Goal: Information Seeking & Learning: Learn about a topic

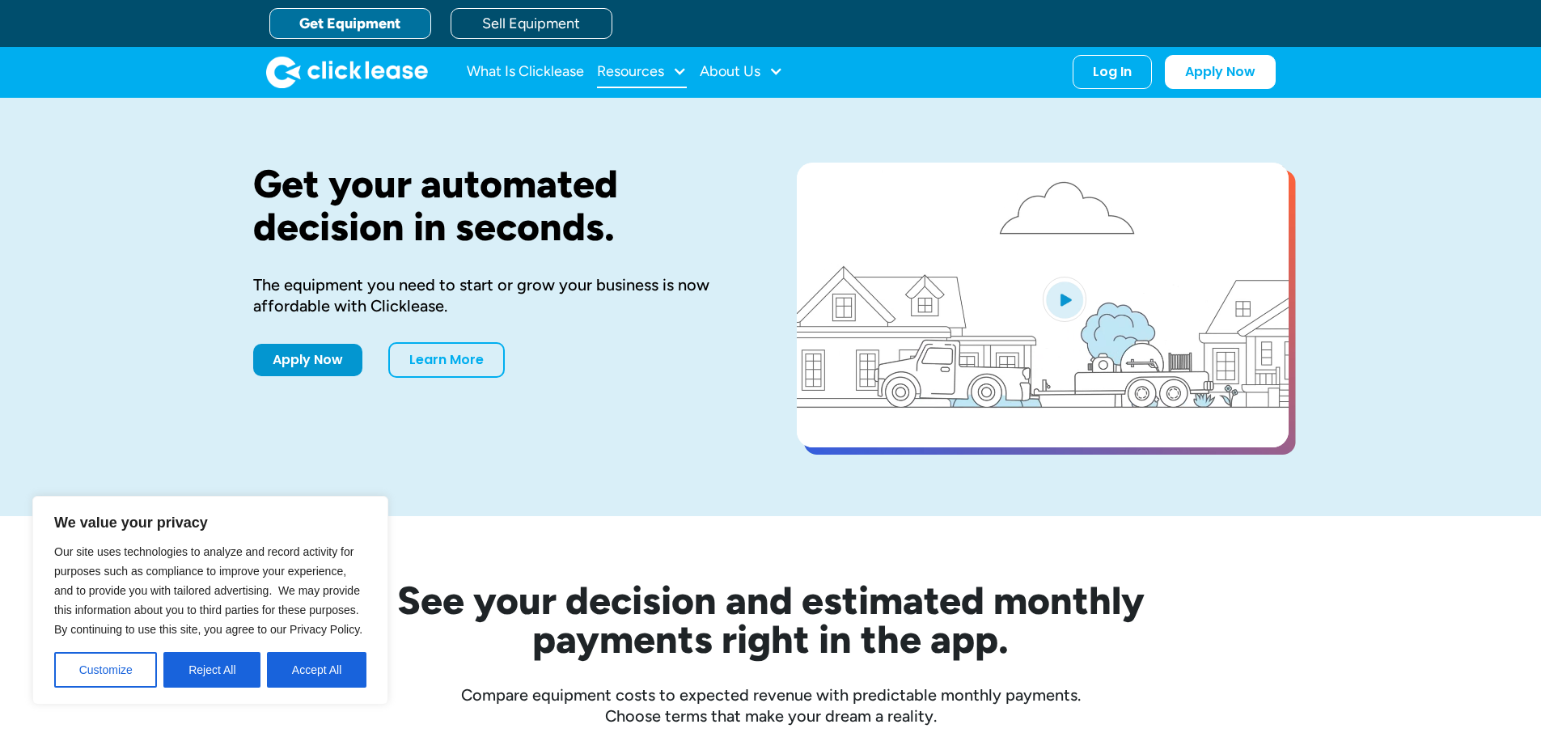
click at [663, 71] on div "Resources" at bounding box center [630, 71] width 67 height 0
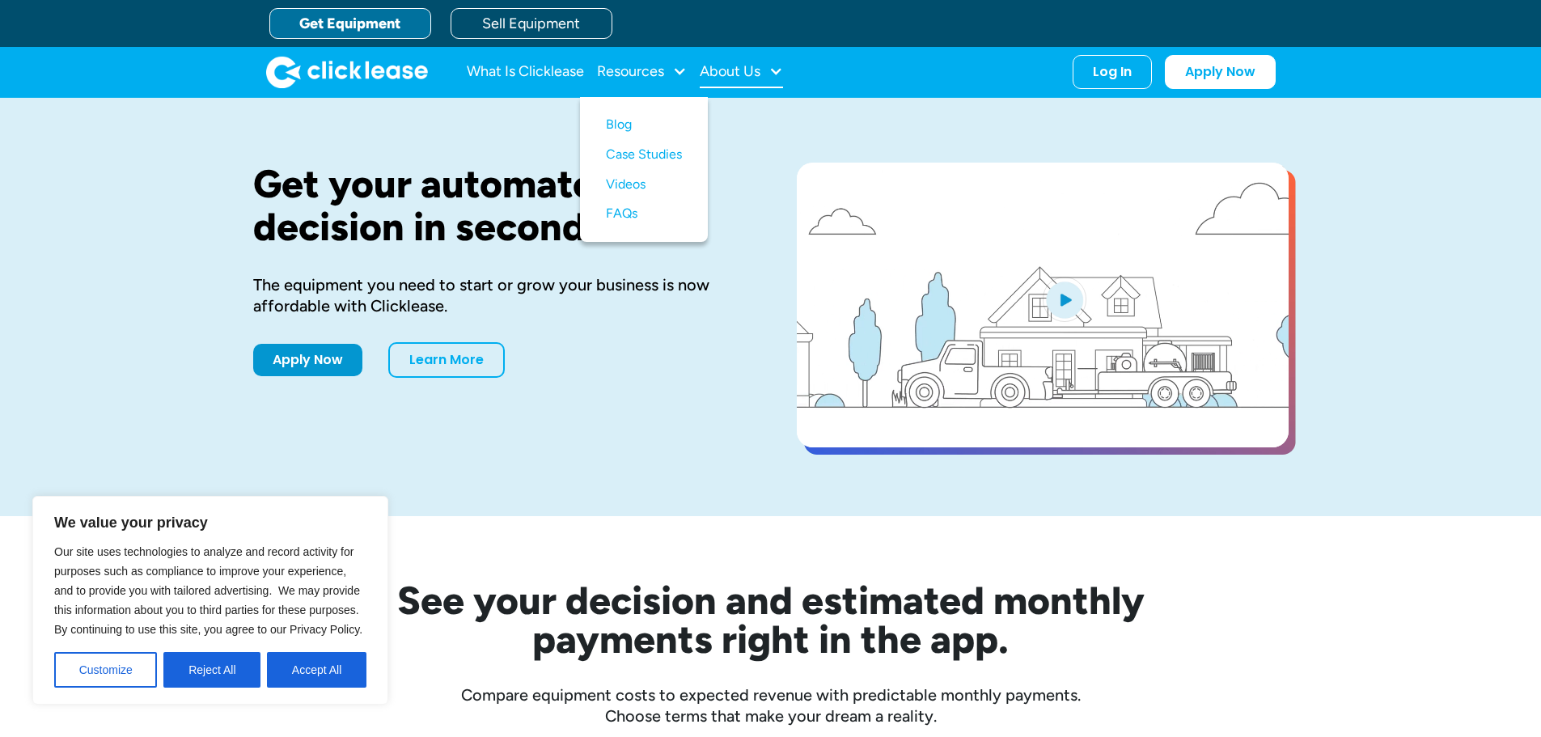
click at [758, 71] on div "About Us" at bounding box center [730, 71] width 61 height 0
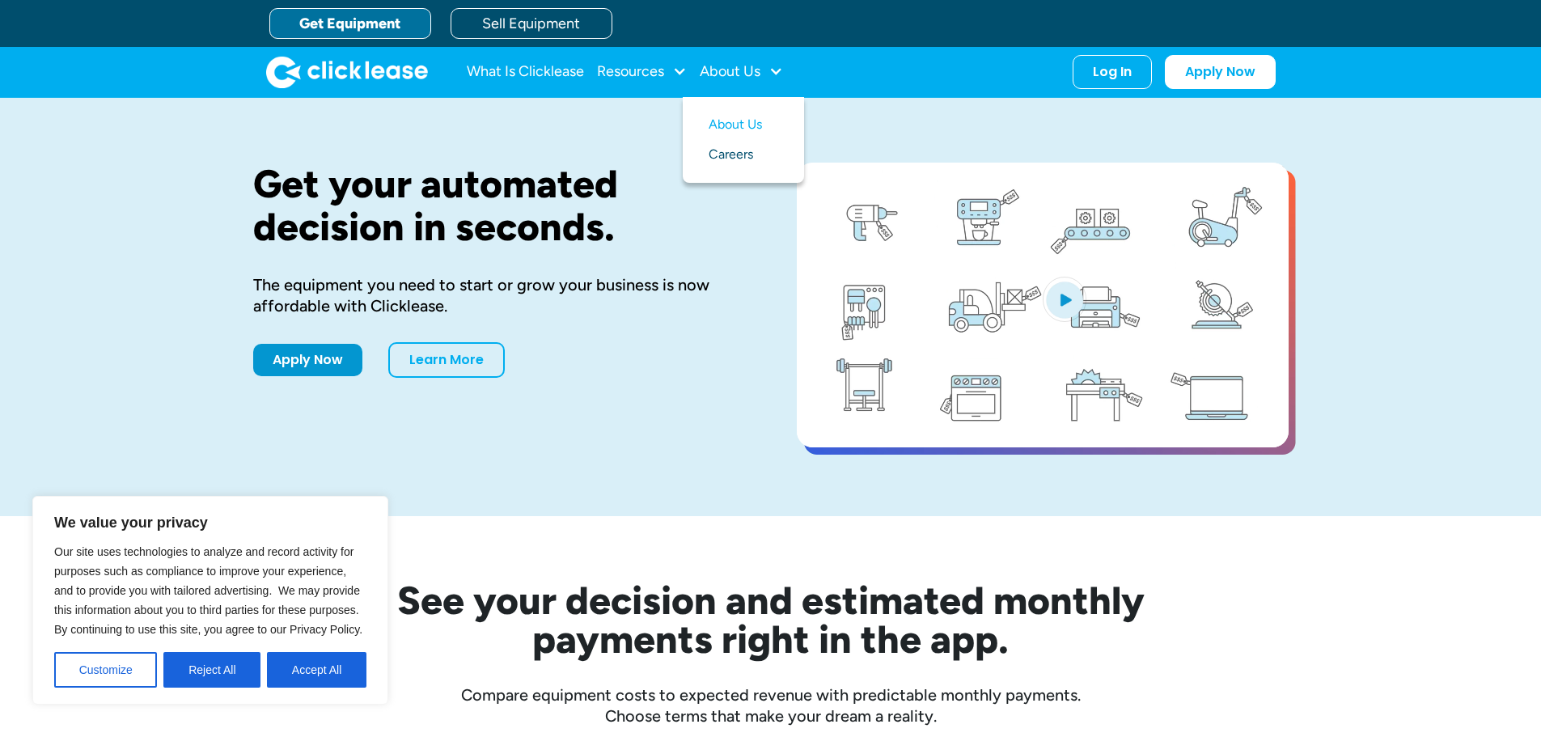
click at [725, 155] on link "Careers" at bounding box center [744, 155] width 70 height 30
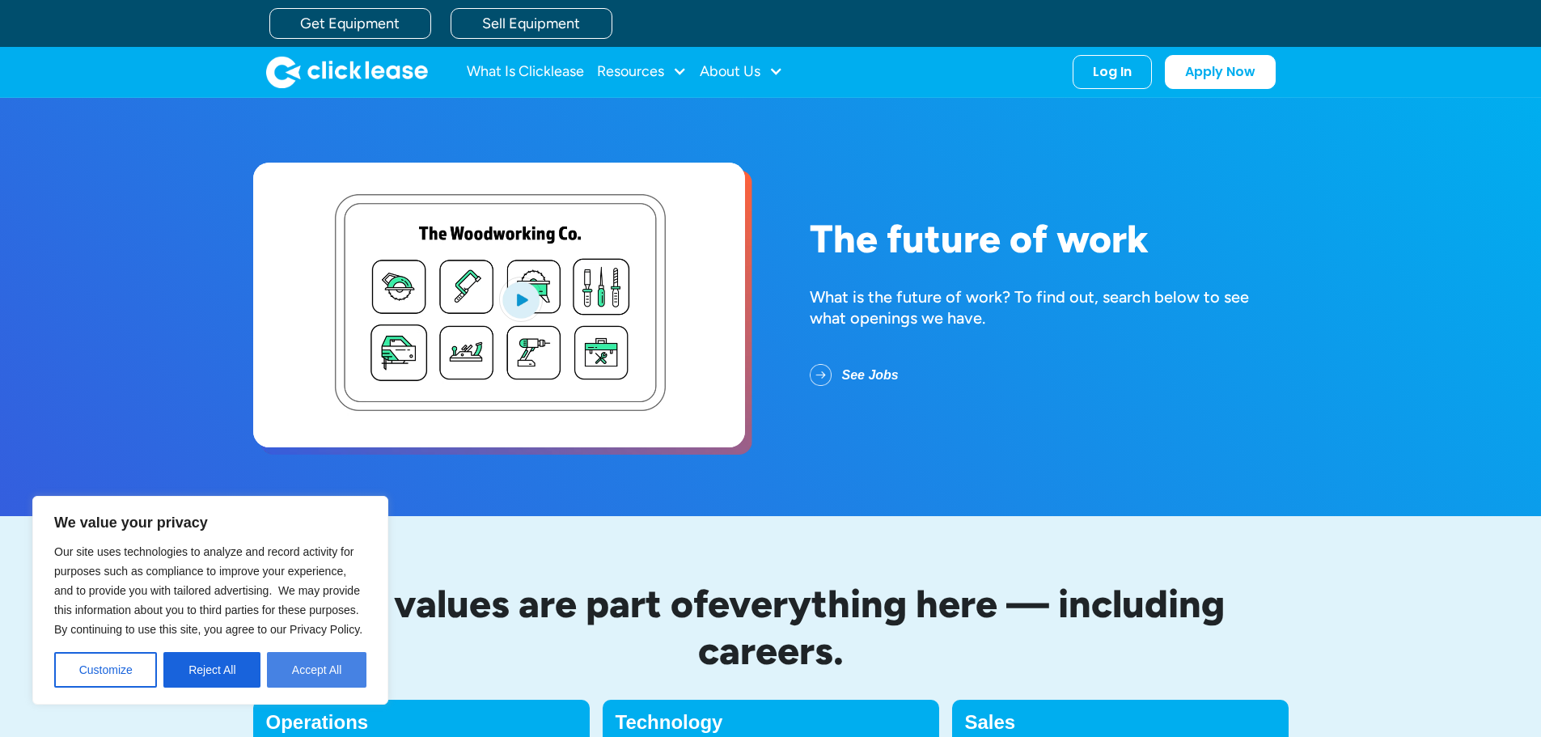
click at [340, 667] on button "Accept All" at bounding box center [316, 670] width 99 height 36
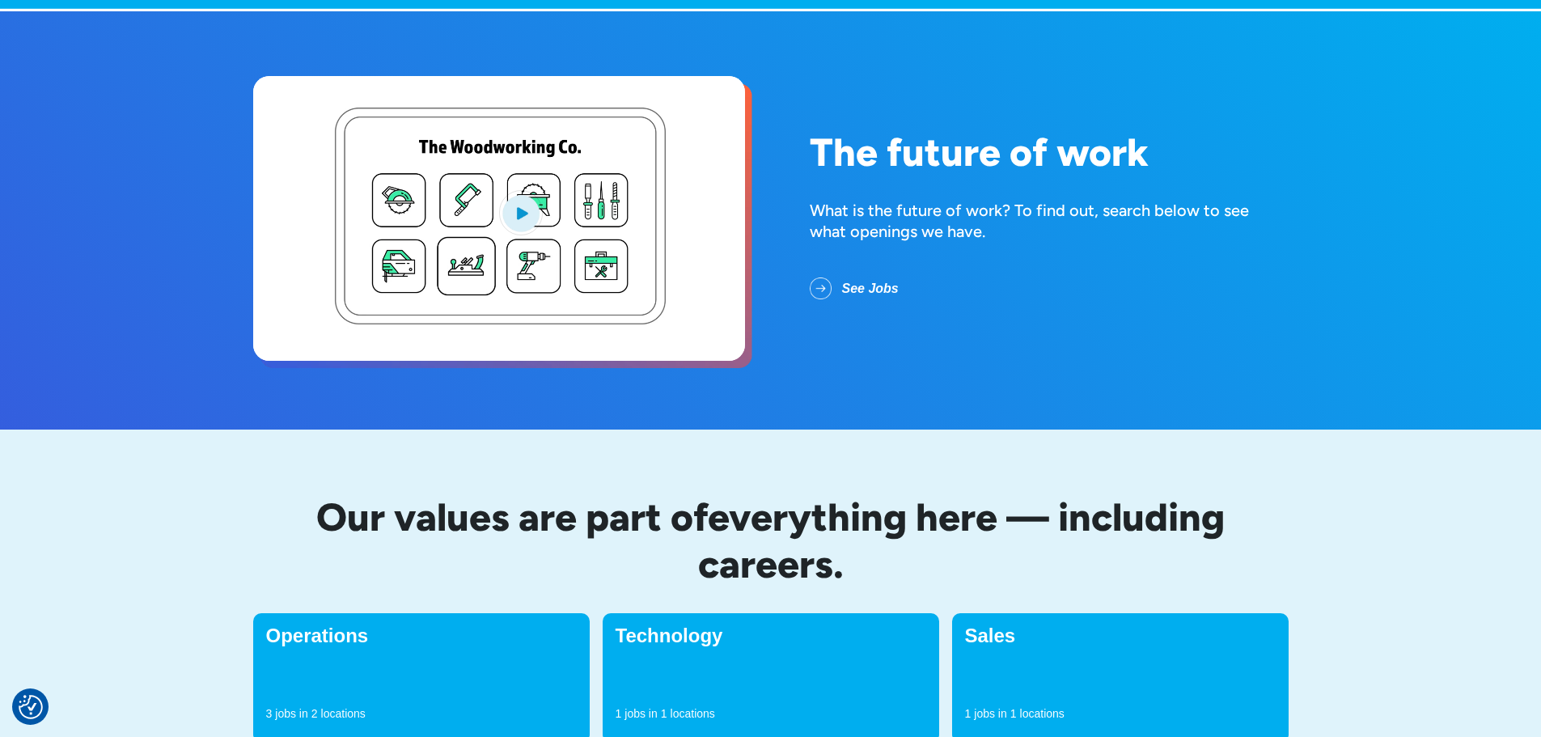
scroll to position [404, 0]
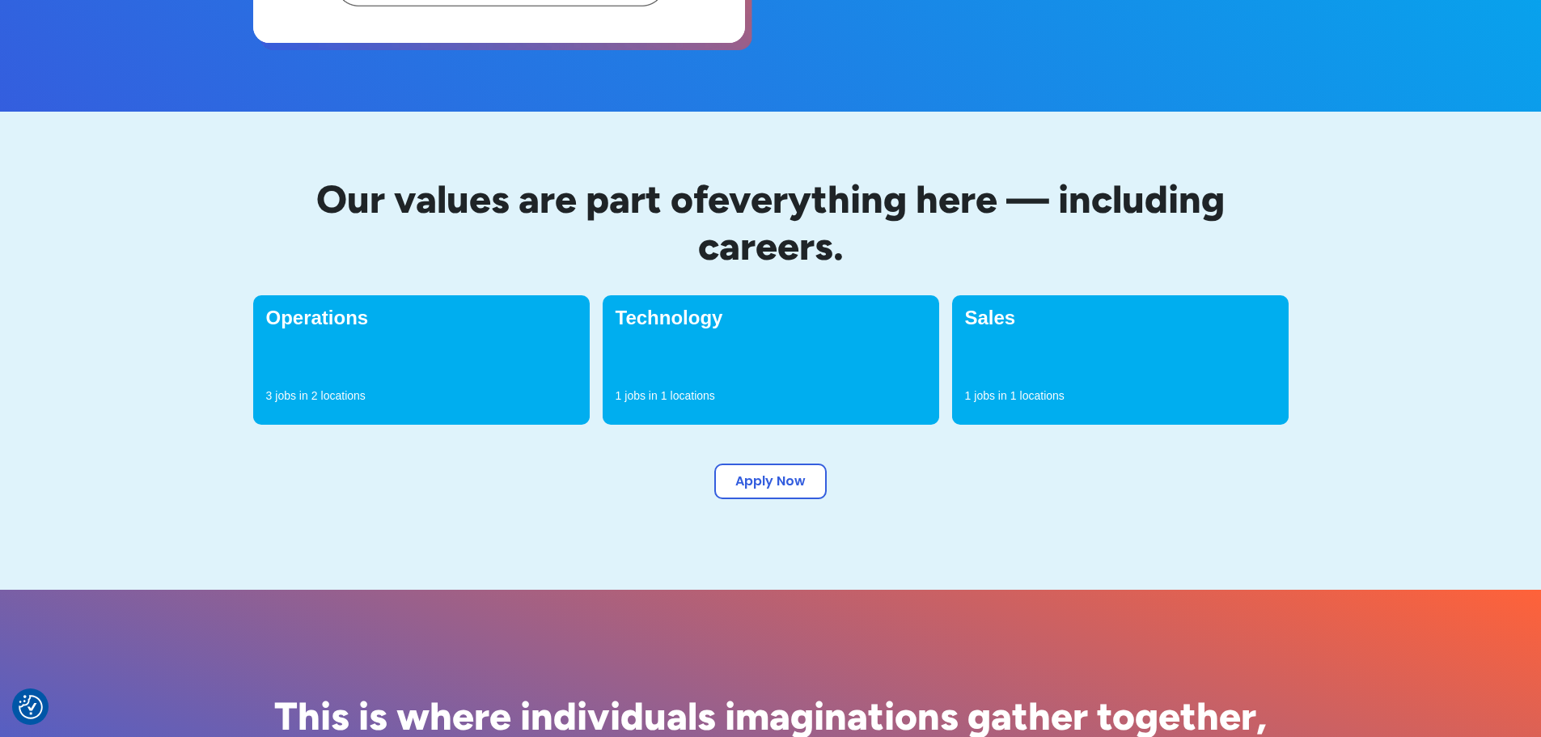
click at [342, 338] on div "Operations 3 jobs in 2 locations" at bounding box center [421, 359] width 337 height 129
drag, startPoint x: 321, startPoint y: 384, endPoint x: 328, endPoint y: 379, distance: 8.7
click at [328, 379] on div "Operations 3 jobs in 2 locations" at bounding box center [421, 359] width 337 height 129
click at [371, 298] on div "Operations 3 jobs in 2 locations" at bounding box center [421, 359] width 337 height 129
drag, startPoint x: 391, startPoint y: 322, endPoint x: 337, endPoint y: 324, distance: 53.4
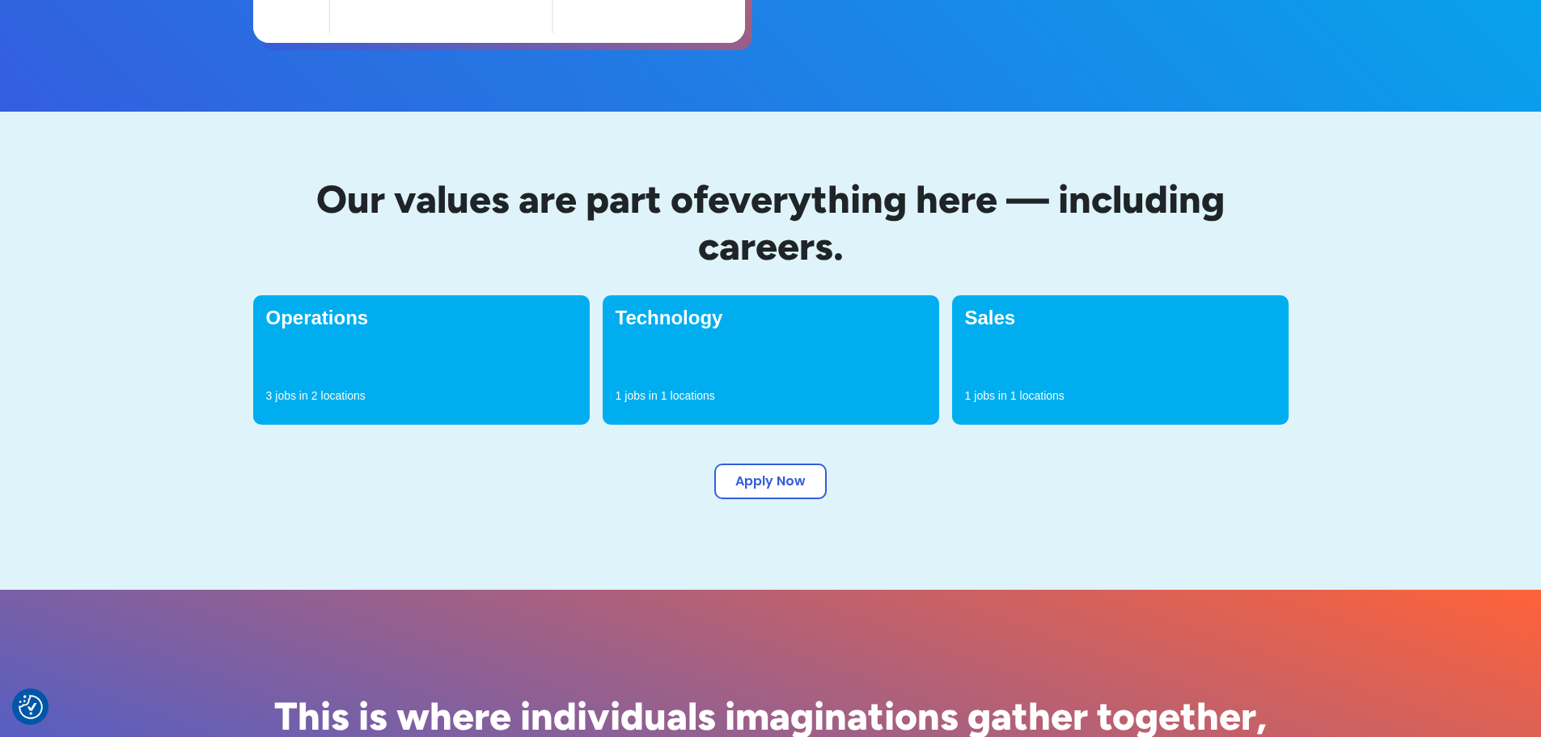
click at [384, 324] on h4 "Operations" at bounding box center [421, 317] width 311 height 19
click at [336, 324] on h4 "Operations" at bounding box center [421, 317] width 311 height 19
drag, startPoint x: 300, startPoint y: 362, endPoint x: 295, endPoint y: 386, distance: 24.0
click at [294, 383] on div "Operations 3 jobs in 2 locations" at bounding box center [421, 359] width 337 height 129
click at [296, 389] on p "jobs in" at bounding box center [291, 395] width 32 height 16
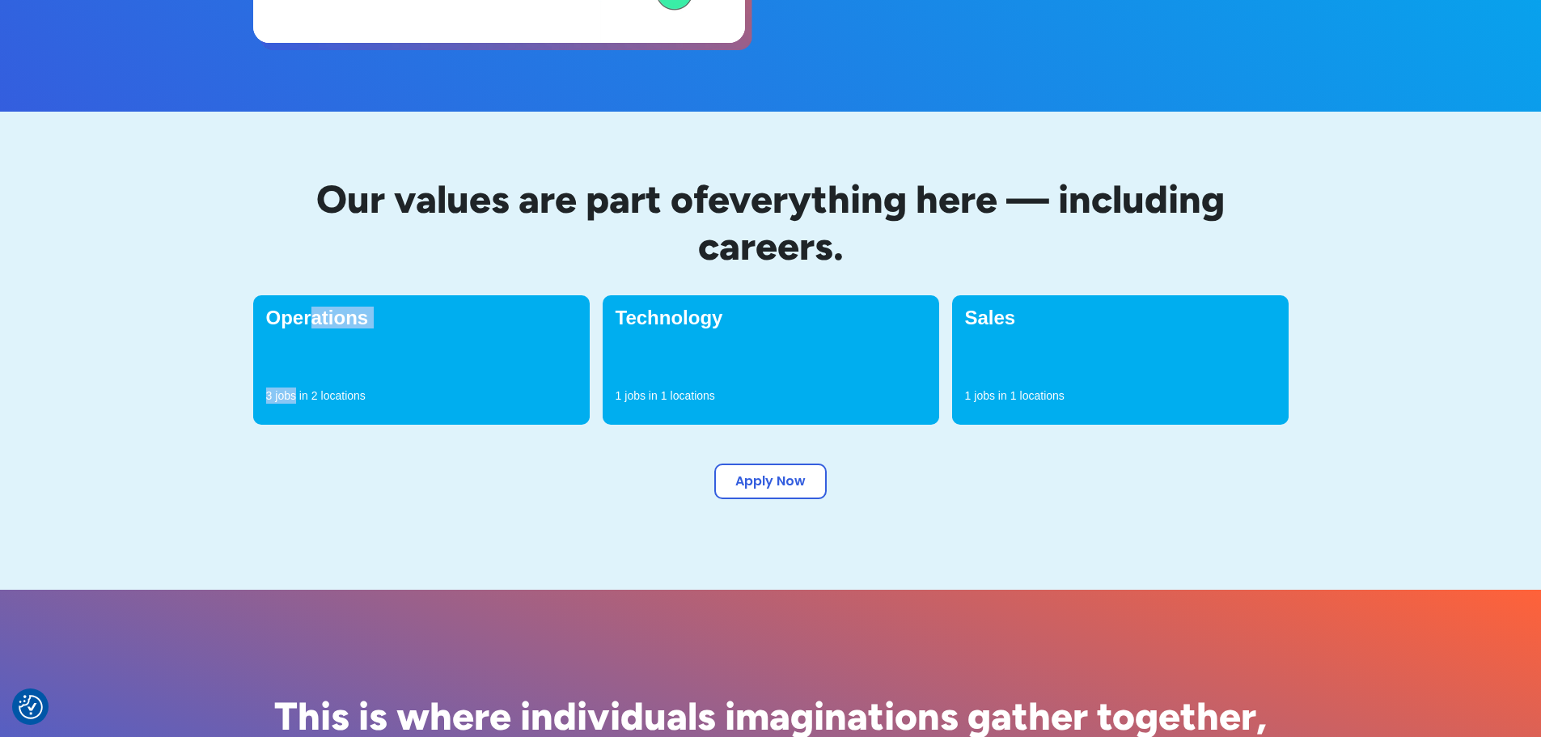
click at [277, 399] on p "jobs in" at bounding box center [291, 395] width 32 height 16
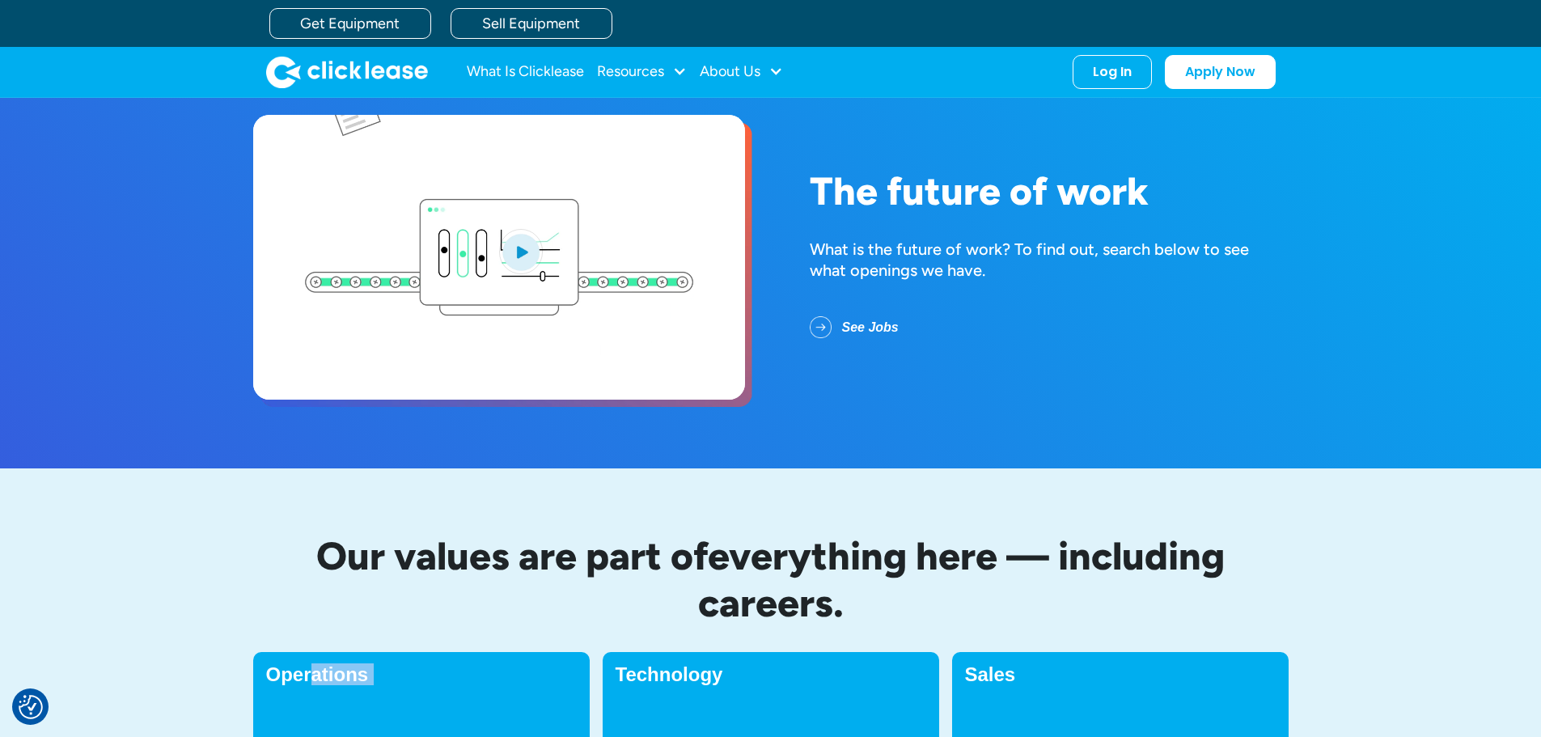
scroll to position [46, 0]
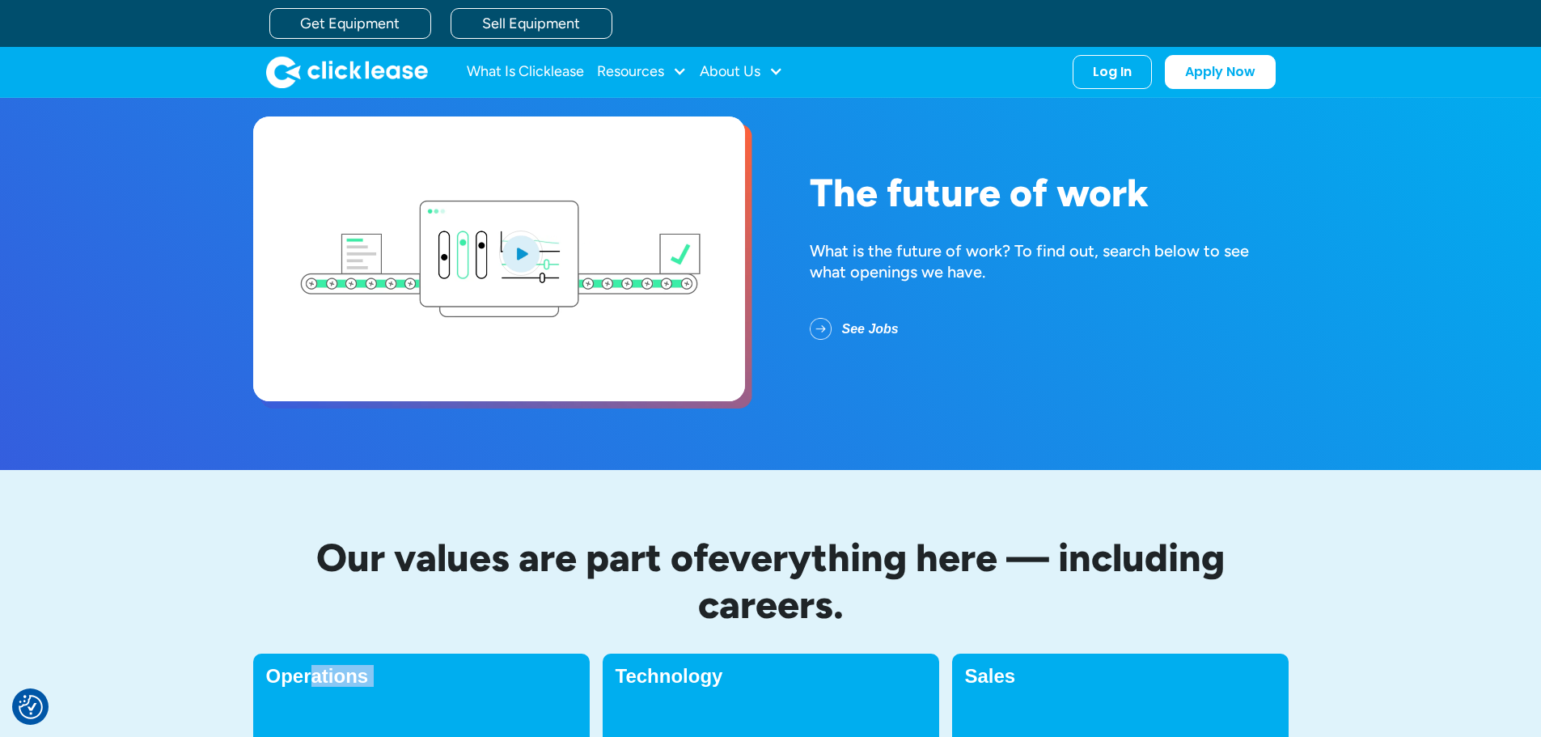
click at [823, 324] on link "See Jobs" at bounding box center [867, 329] width 115 height 42
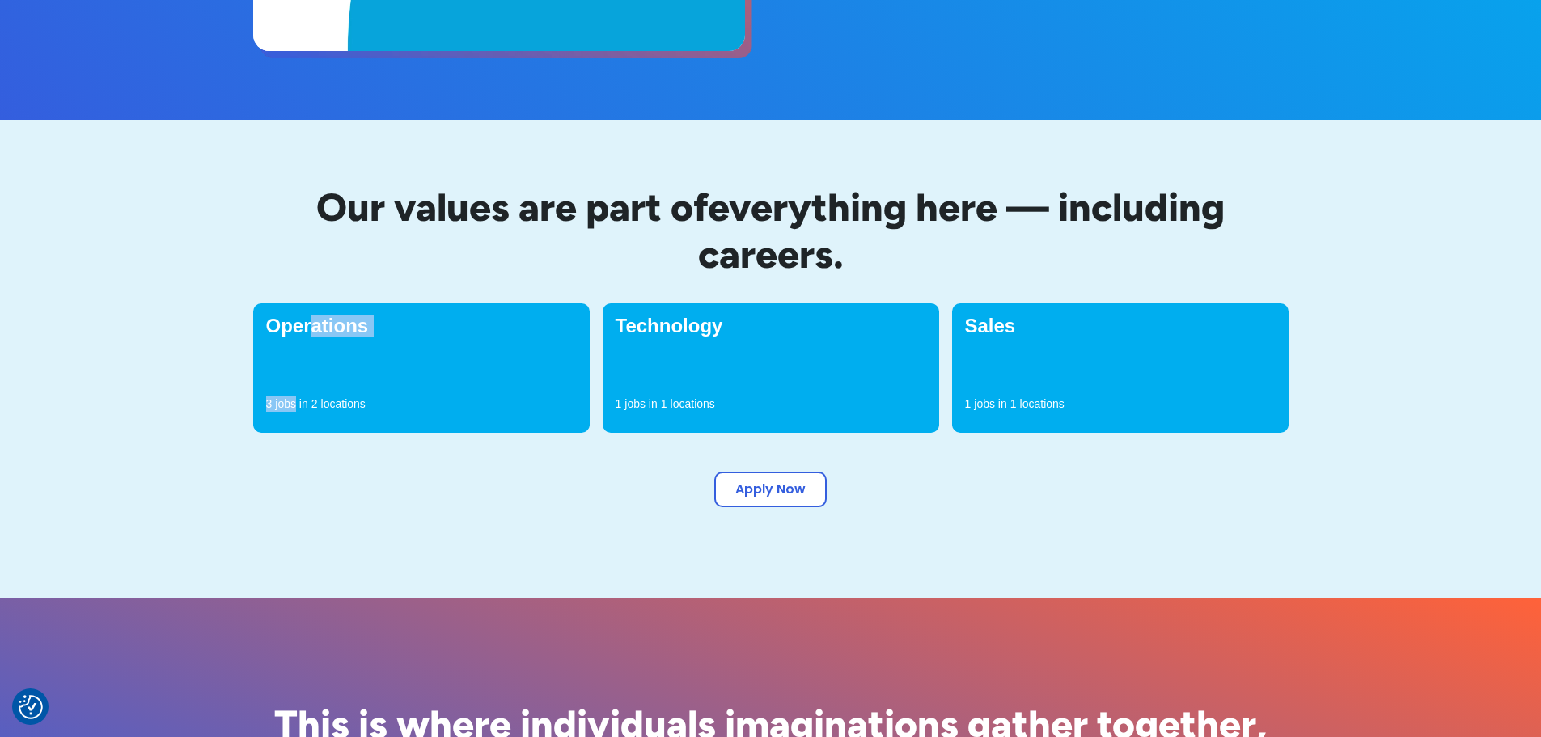
scroll to position [451, 0]
